Goal: Check status

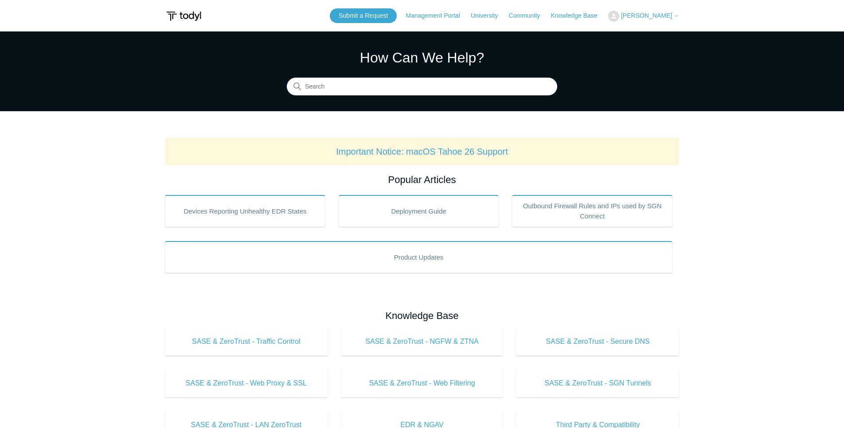
click at [640, 15] on span "[PERSON_NAME]" at bounding box center [646, 15] width 51 height 7
click at [631, 34] on link "My Support Requests" at bounding box center [651, 35] width 86 height 16
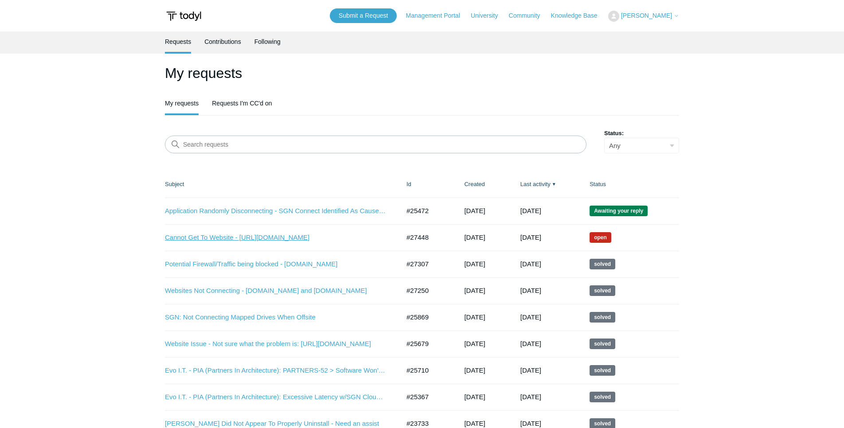
click at [230, 239] on link "Cannot Get To Website - [URL][DOMAIN_NAME]" at bounding box center [276, 238] width 222 height 10
